Goal: Feedback & Contribution: Leave review/rating

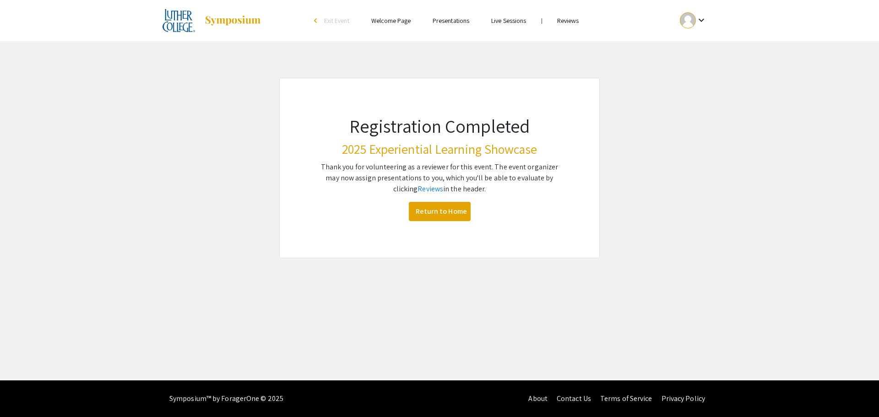
click at [570, 22] on link "Reviews" at bounding box center [568, 20] width 22 height 8
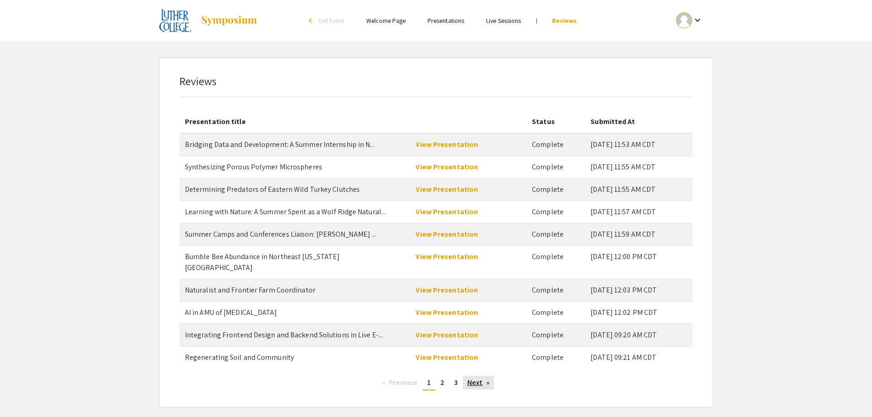
click at [471, 376] on link "Next page" at bounding box center [479, 383] width 32 height 14
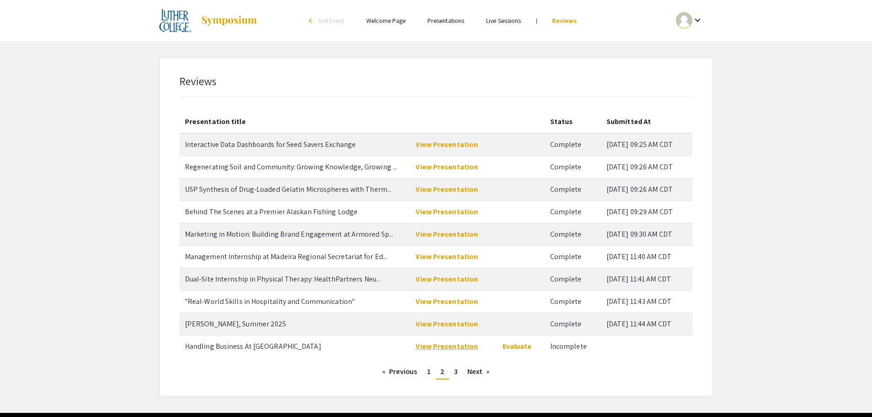
click at [459, 347] on link "View Presentation" at bounding box center [447, 347] width 62 height 10
click at [509, 345] on link "Evaluate" at bounding box center [517, 347] width 29 height 10
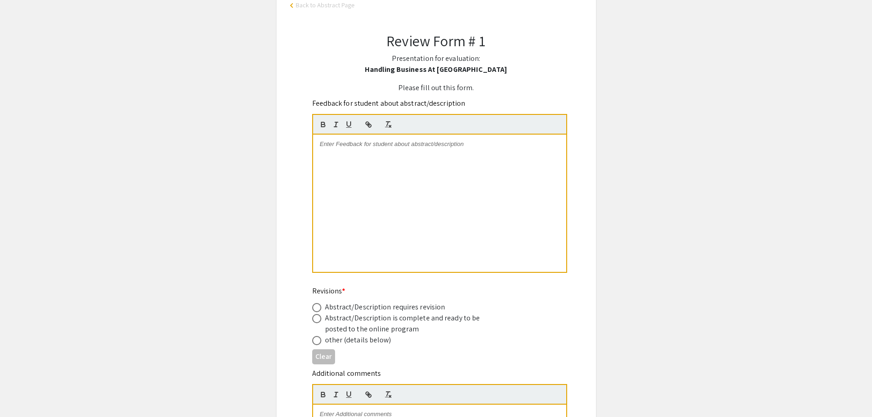
scroll to position [137, 0]
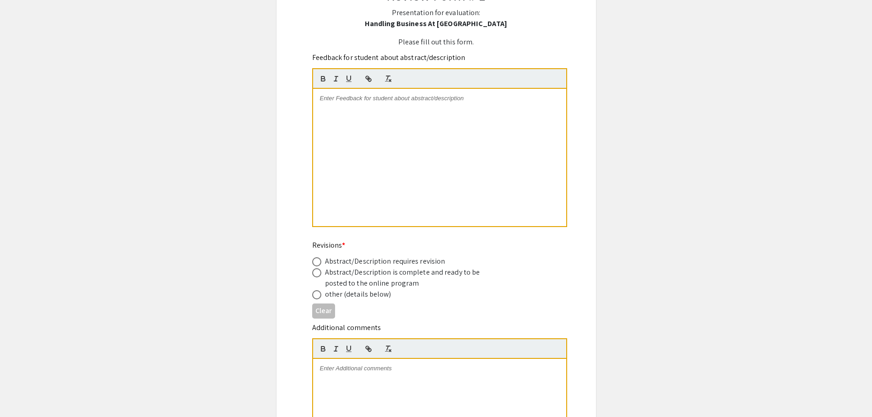
click at [340, 95] on p at bounding box center [439, 98] width 239 height 8
click at [317, 273] on span at bounding box center [316, 272] width 9 height 9
click at [317, 273] on input "radio" at bounding box center [316, 272] width 9 height 9
radio input "true"
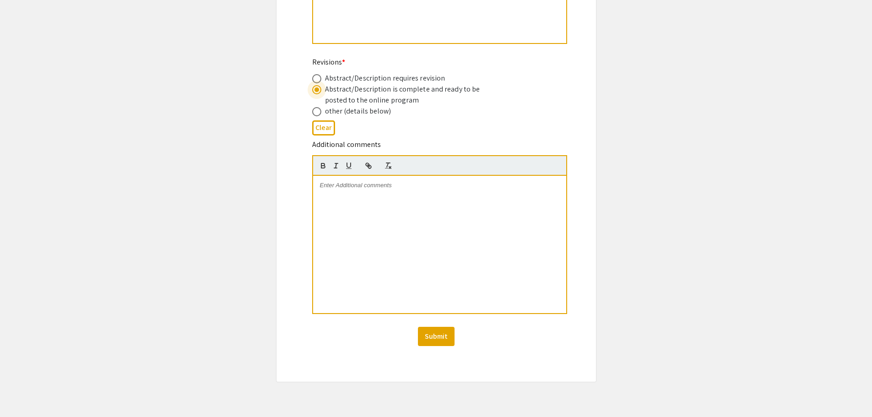
scroll to position [359, 0]
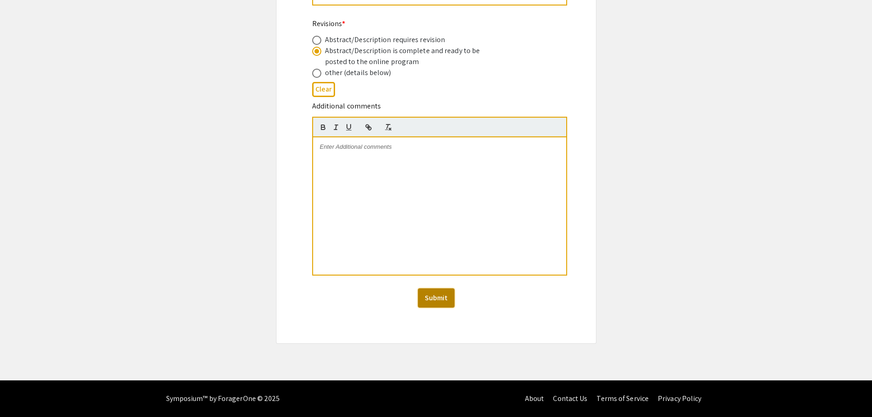
click at [436, 300] on button "Submit" at bounding box center [436, 297] width 37 height 19
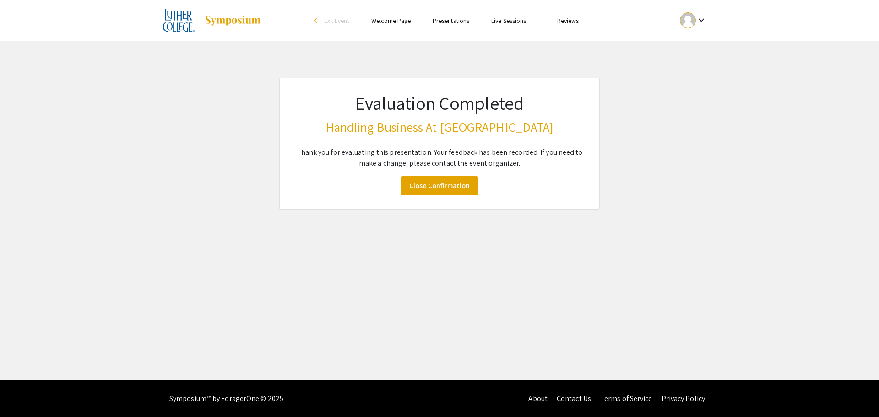
click at [563, 23] on link "Reviews" at bounding box center [568, 20] width 22 height 8
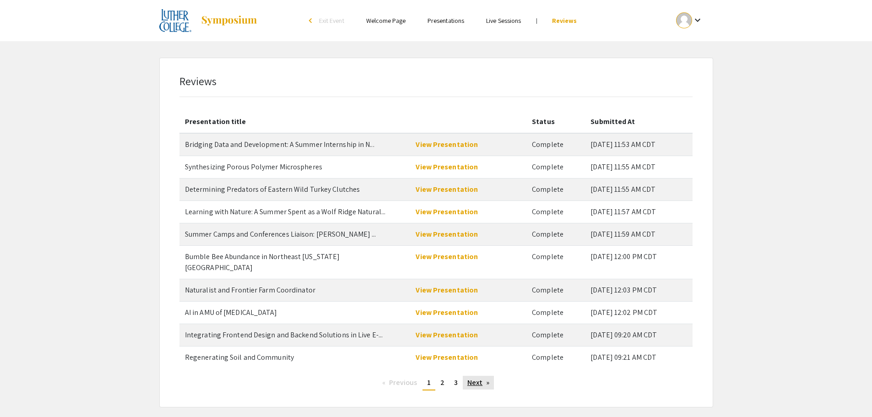
click at [476, 376] on link "Next page" at bounding box center [479, 383] width 32 height 14
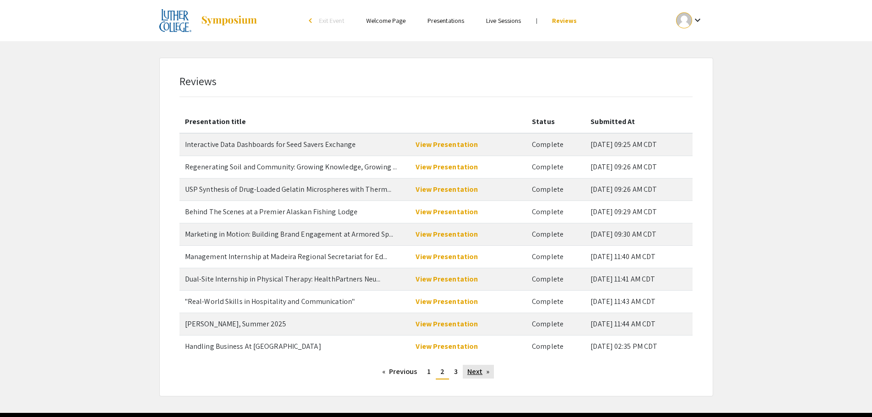
click at [476, 372] on link "Next page" at bounding box center [479, 372] width 32 height 14
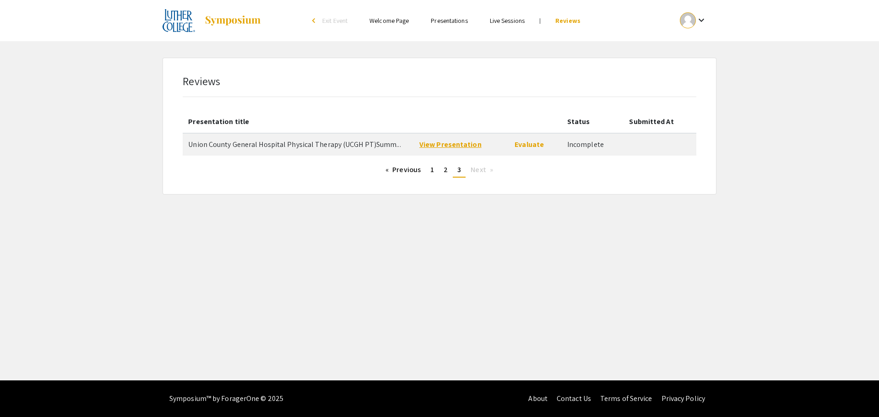
click at [459, 145] on link "View Presentation" at bounding box center [450, 145] width 62 height 10
click at [532, 144] on link "Evaluate" at bounding box center [529, 145] width 29 height 10
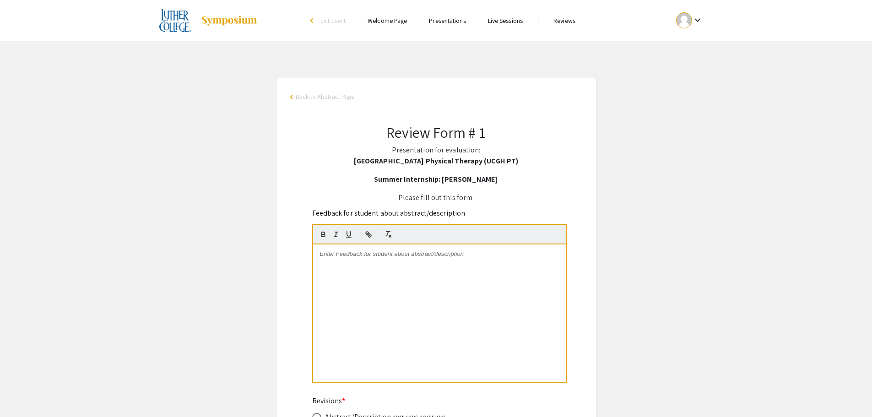
click at [326, 262] on div at bounding box center [439, 312] width 253 height 137
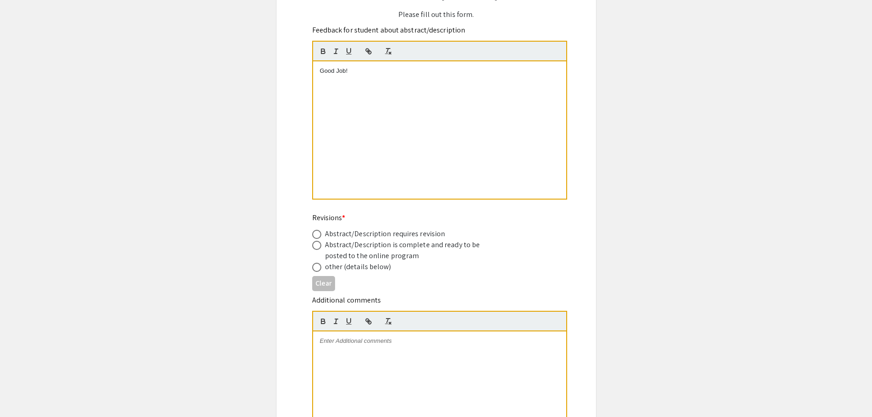
scroll to position [229, 0]
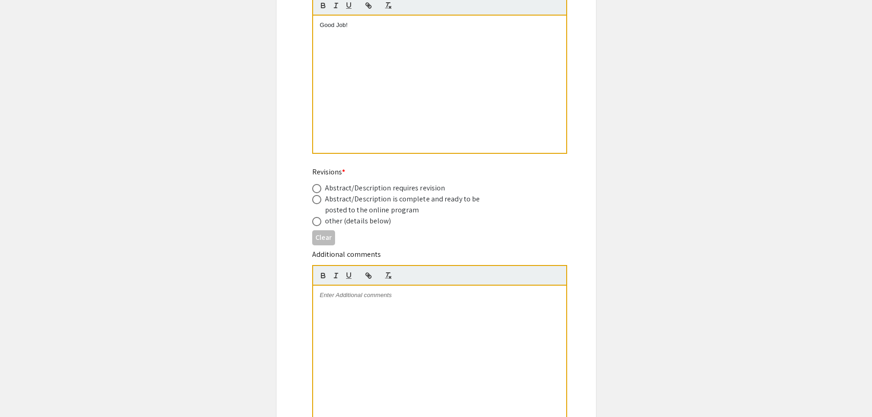
click at [320, 201] on span at bounding box center [316, 199] width 9 height 9
click at [320, 201] on input "radio" at bounding box center [316, 199] width 9 height 9
radio input "true"
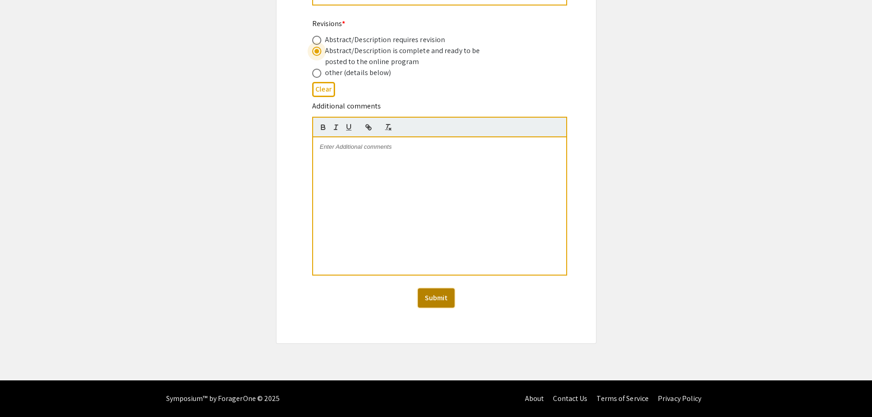
click at [430, 302] on button "Submit" at bounding box center [436, 297] width 37 height 19
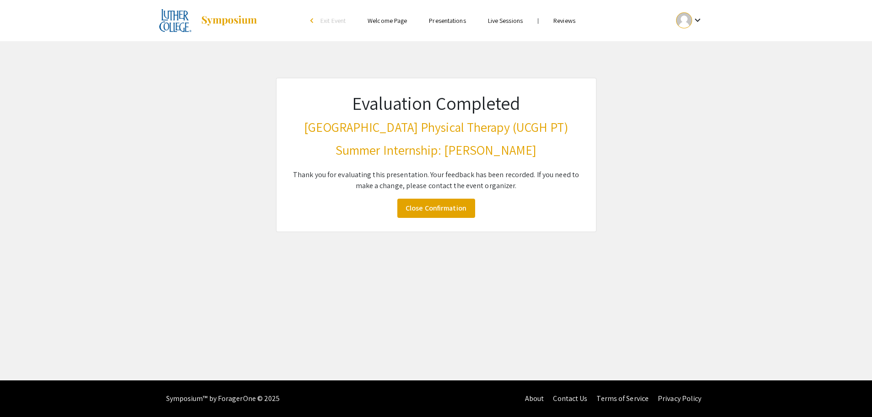
scroll to position [0, 0]
click at [424, 218] on link "Close Confirmation" at bounding box center [440, 208] width 78 height 19
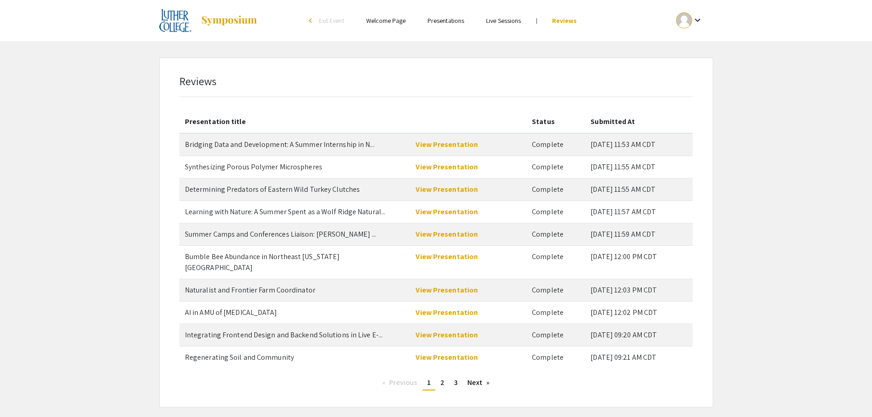
scroll to position [33, 0]
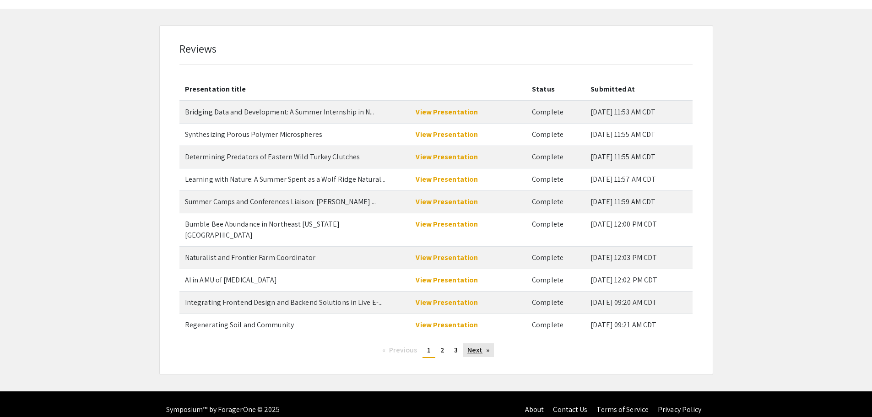
click at [475, 343] on link "Next page" at bounding box center [479, 350] width 32 height 14
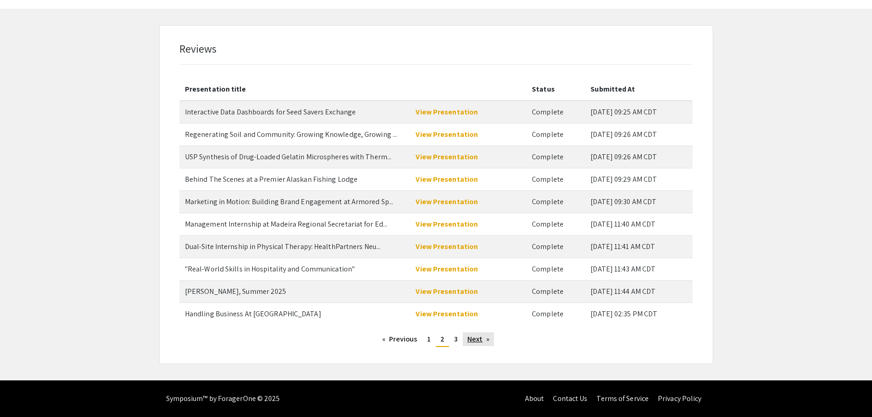
click at [475, 340] on link "Next page" at bounding box center [479, 339] width 32 height 14
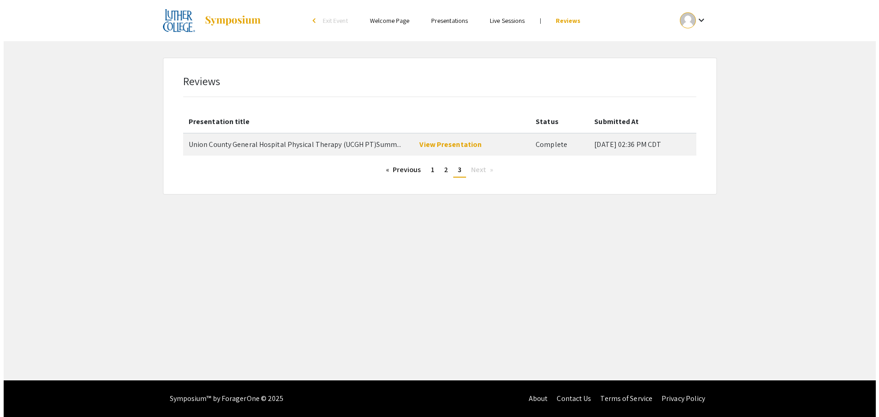
scroll to position [0, 0]
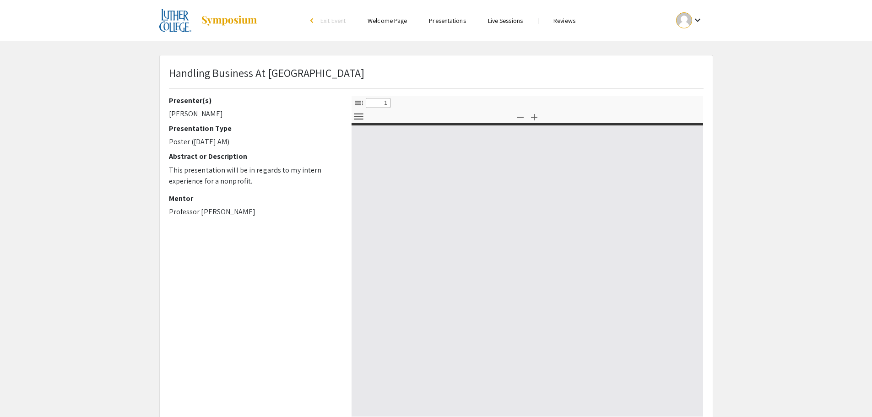
select select "custom"
type input "0"
select select "custom"
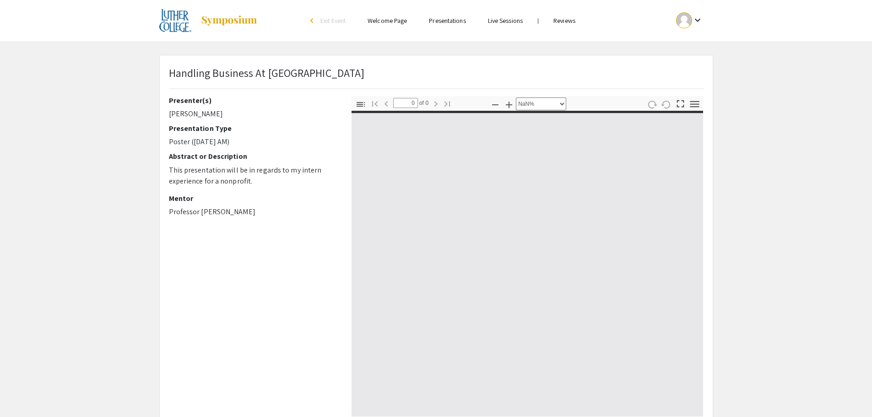
type input "1"
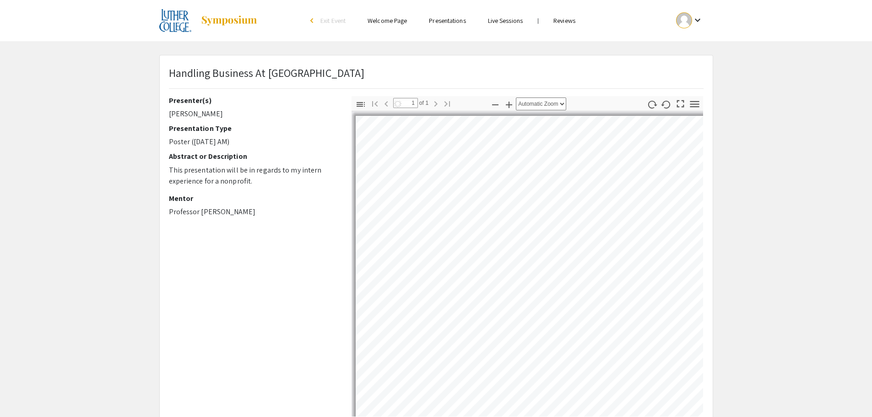
select select "auto"
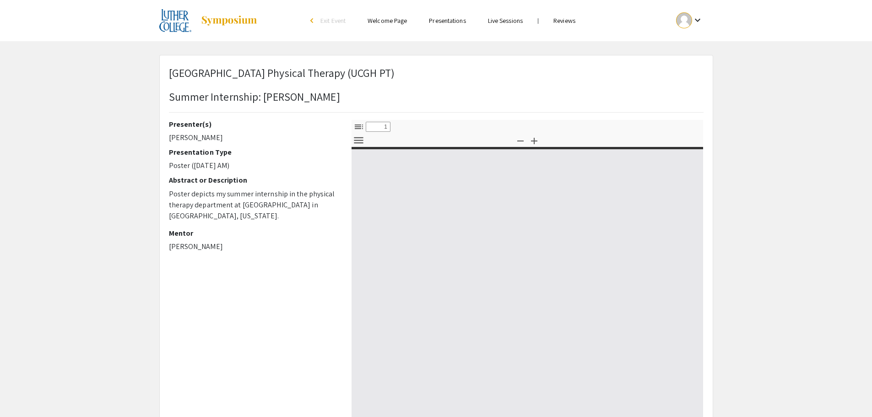
select select "custom"
type input "0"
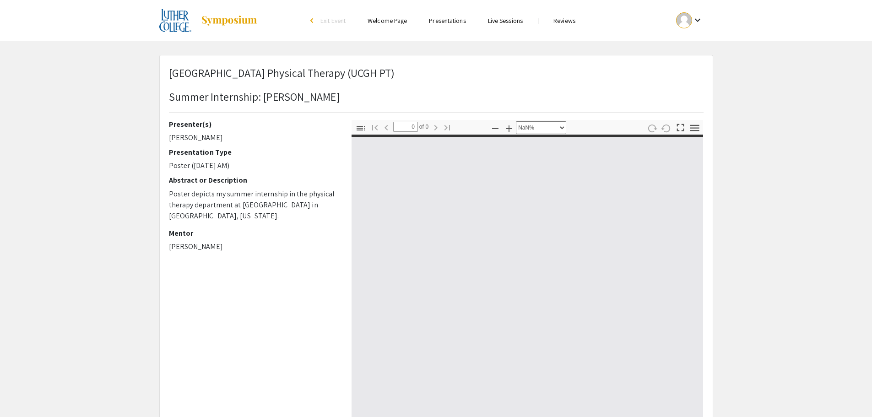
select select "auto"
type input "1"
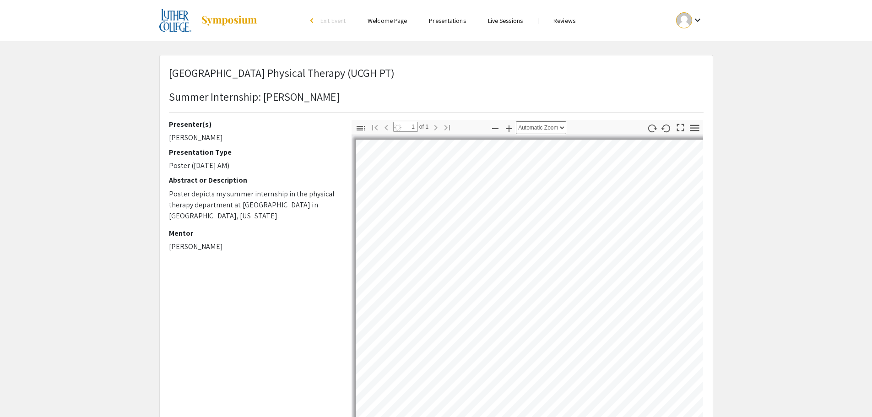
select select "auto"
